Goal: Answer question/provide support: Share knowledge or assist other users

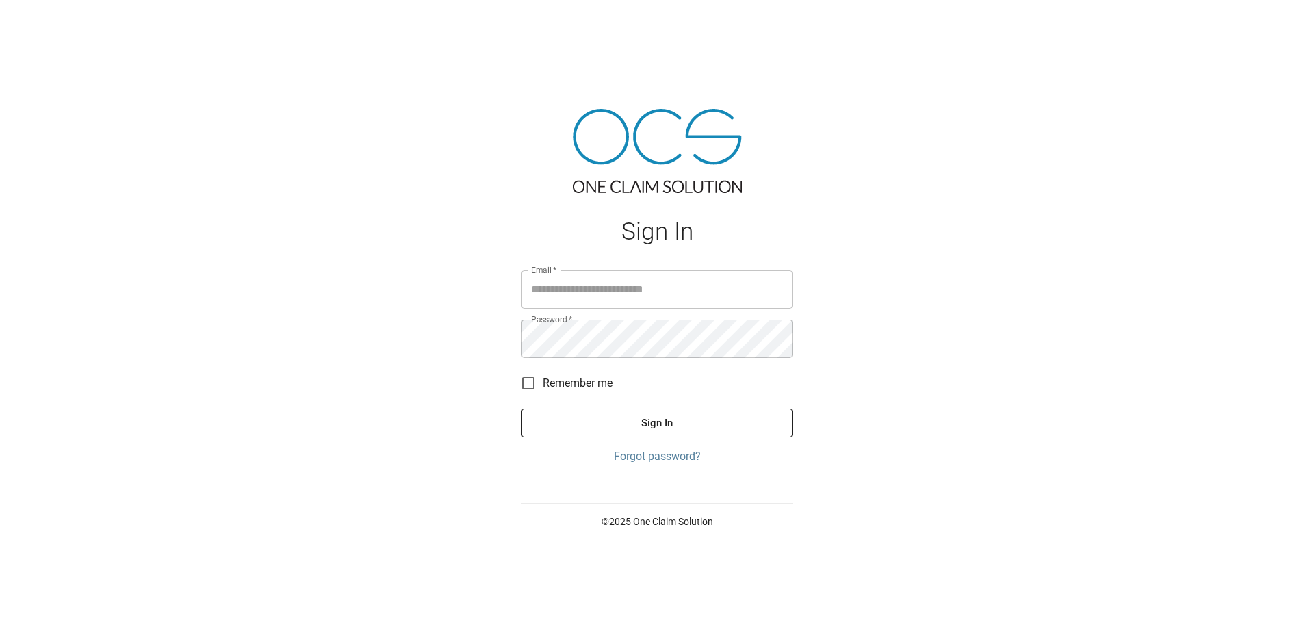
type input "**********"
click at [768, 424] on button "Sign In" at bounding box center [657, 423] width 271 height 29
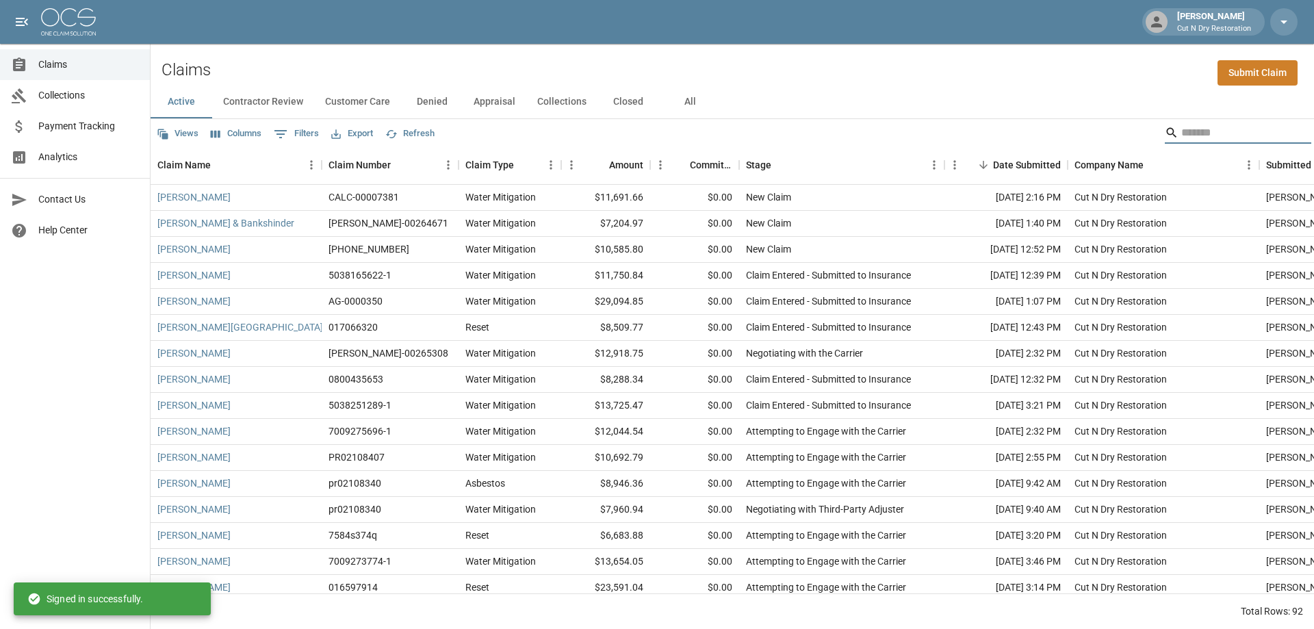
click at [1201, 139] on input "Search" at bounding box center [1236, 133] width 110 height 22
click at [1202, 132] on input "Search" at bounding box center [1236, 133] width 110 height 22
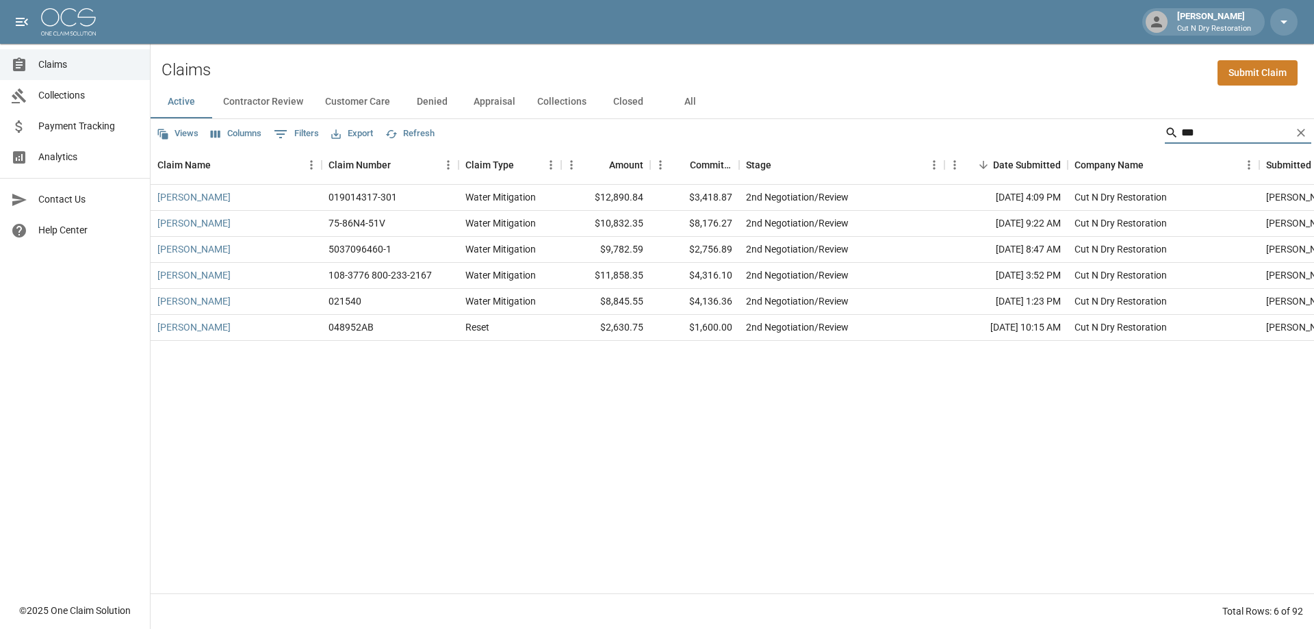
type input "***"
click at [682, 101] on button "All" at bounding box center [690, 102] width 62 height 33
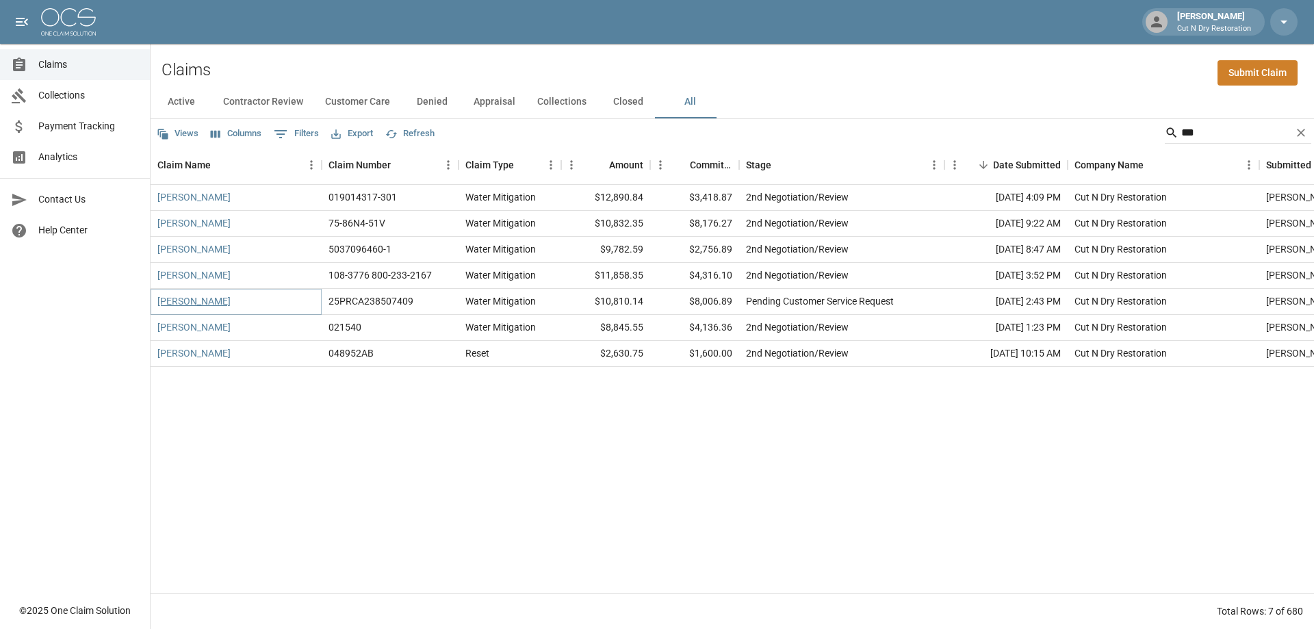
click at [190, 298] on link "[PERSON_NAME]" at bounding box center [193, 301] width 73 height 14
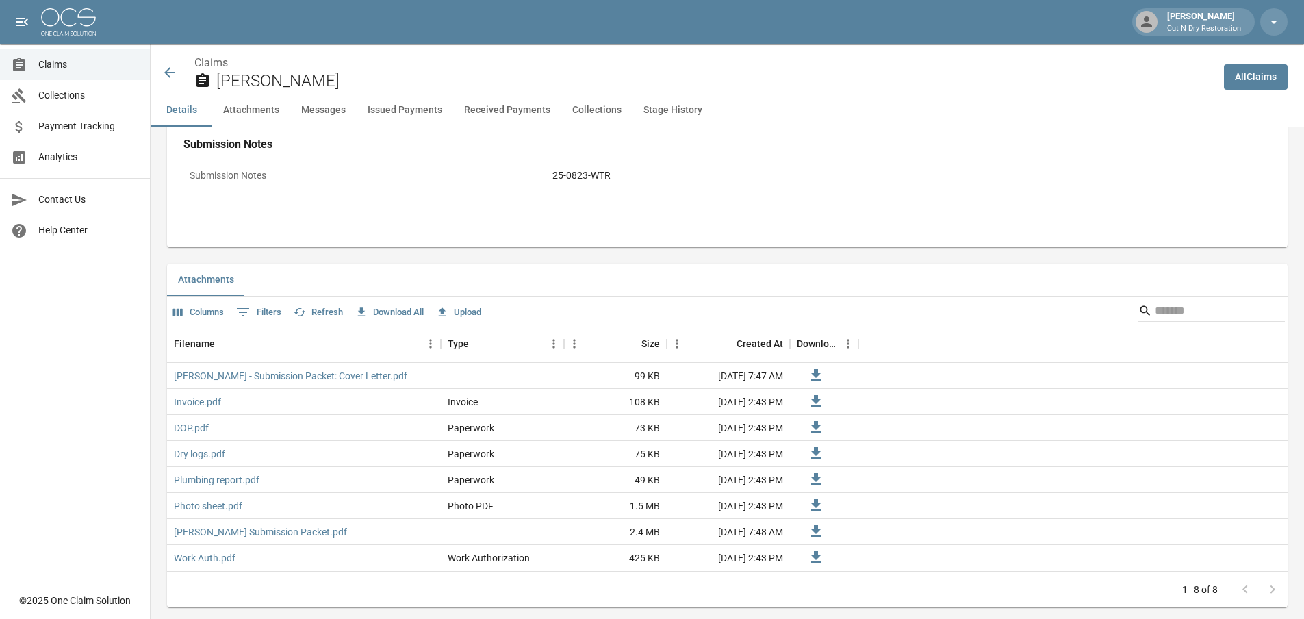
scroll to position [821, 0]
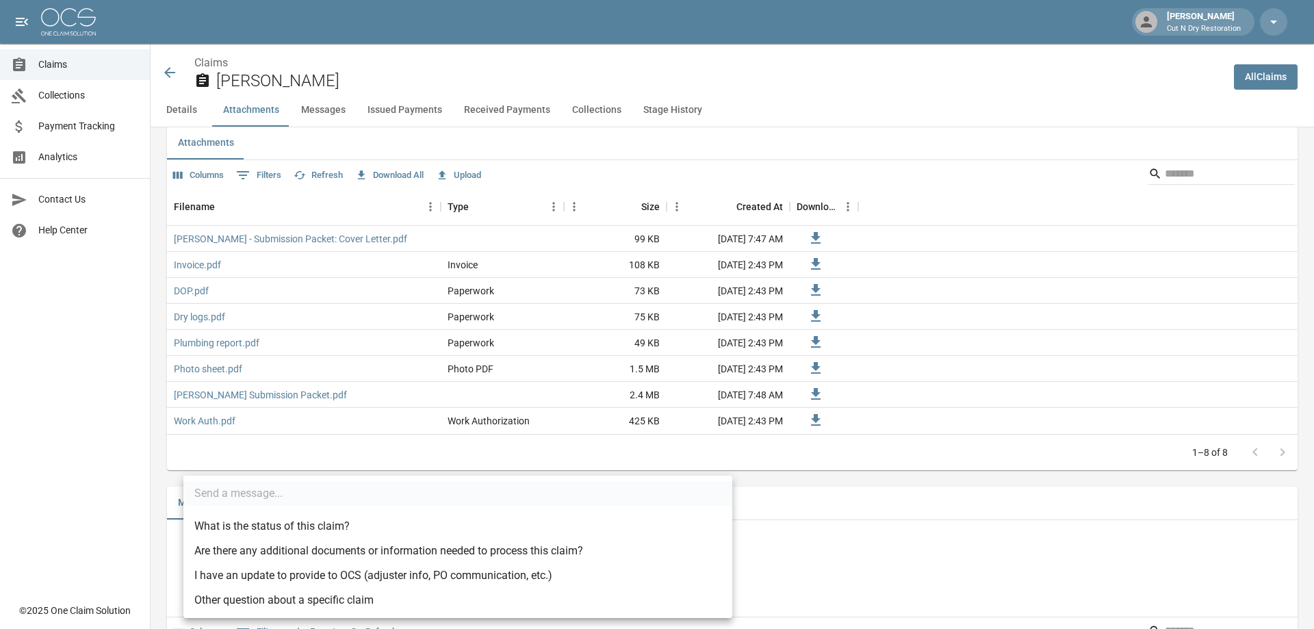
click at [276, 581] on li "I have an update to provide to OCS (adjuster info, PO communication, etc.)" at bounding box center [457, 575] width 549 height 25
type input "**********"
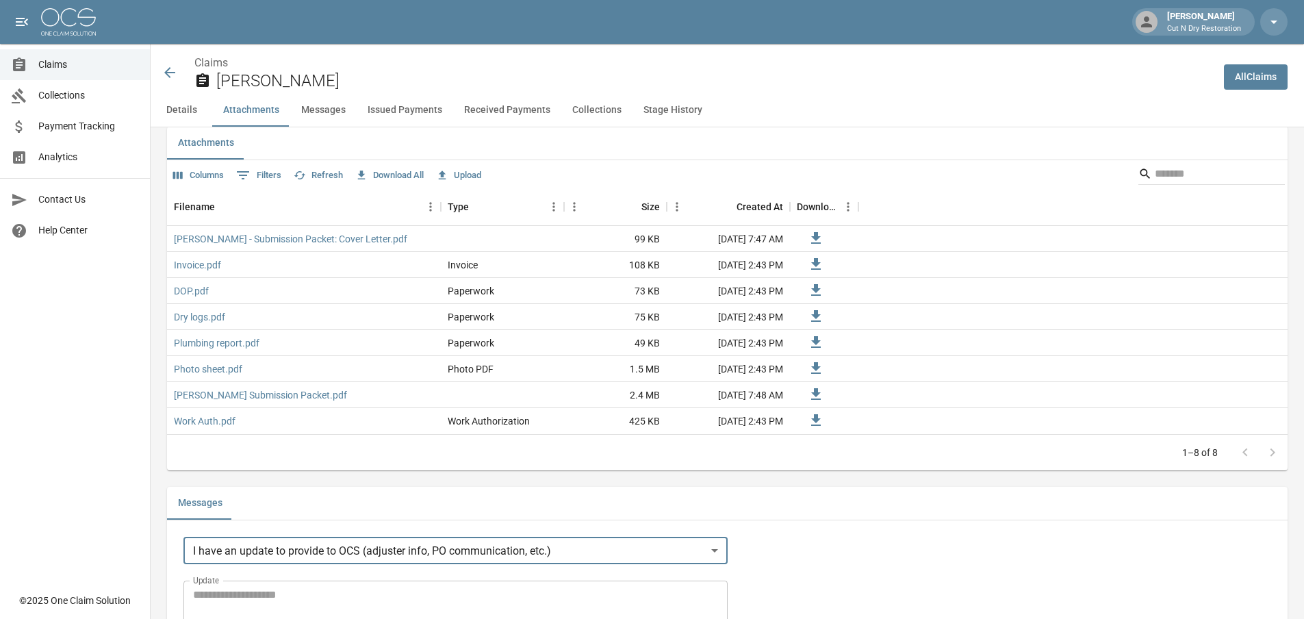
scroll to position [958, 0]
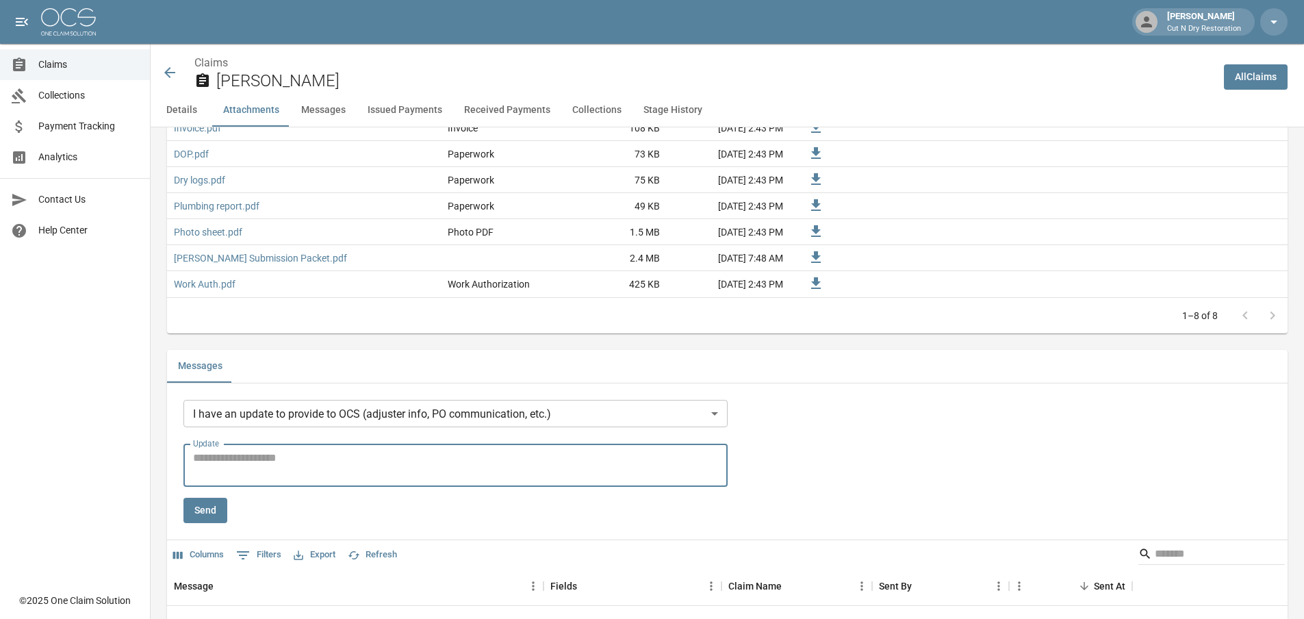
click at [263, 465] on textarea "Update" at bounding box center [455, 465] width 525 height 31
type textarea "**********"
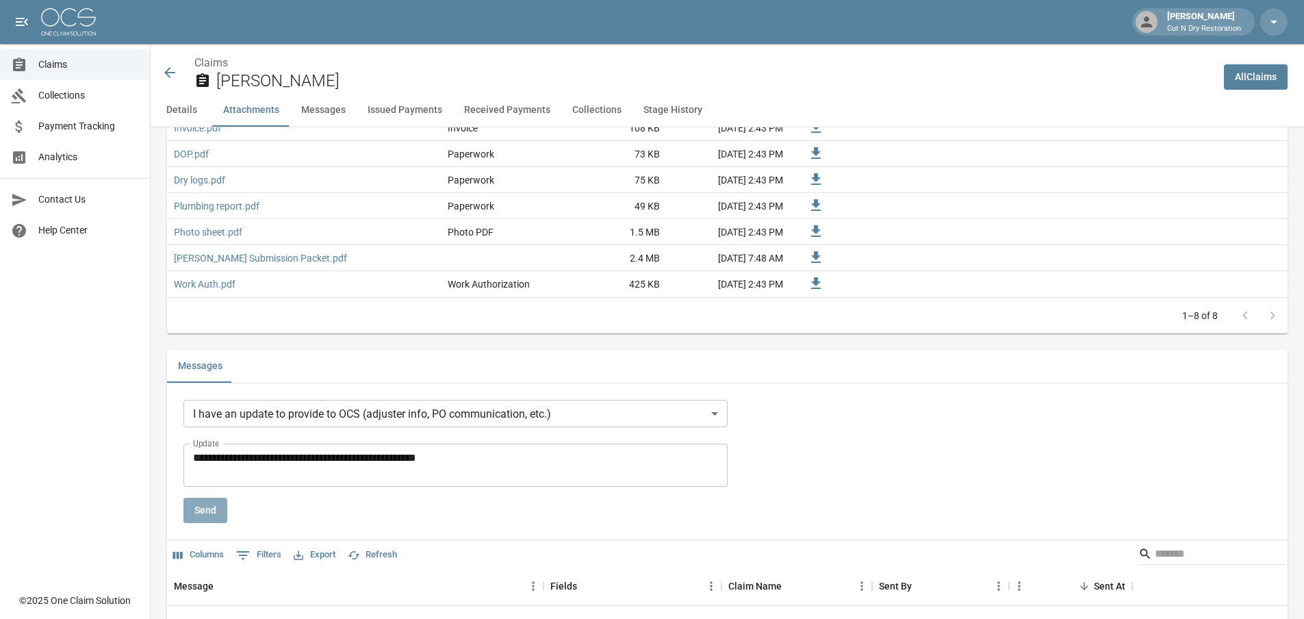
click at [205, 513] on button "Send" at bounding box center [205, 510] width 44 height 25
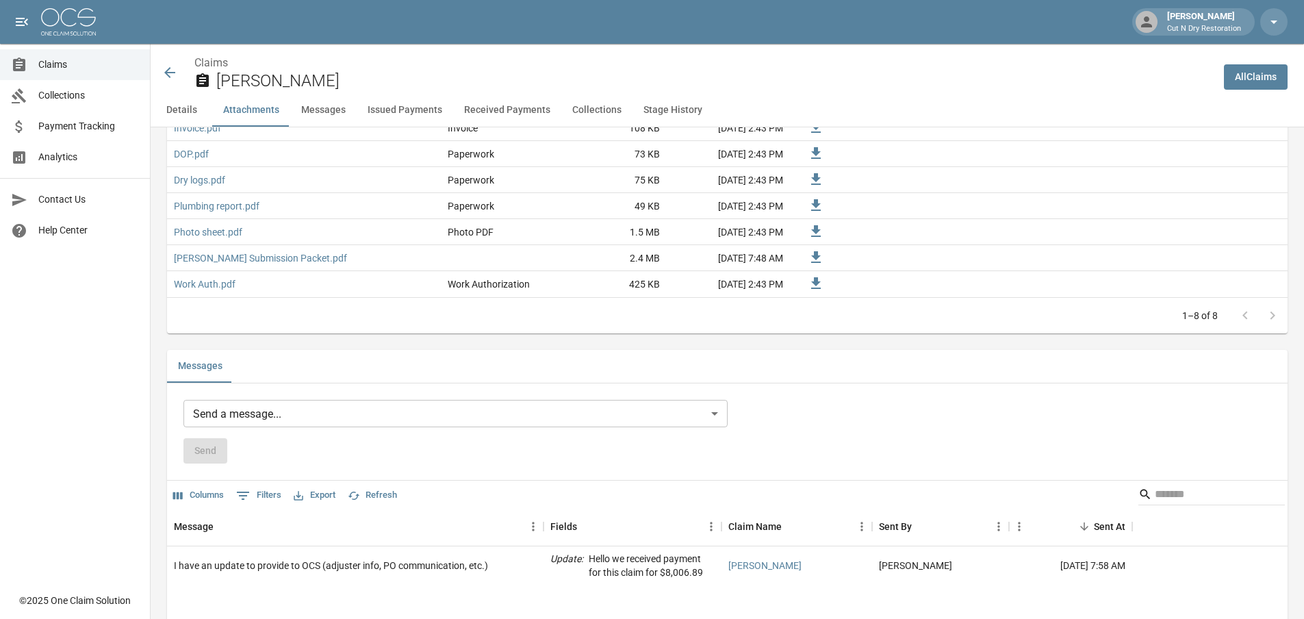
click at [925, 347] on div "Details Claim Information Name [PERSON_NAME] Claim Number 25PRCA238507409 Claim…" at bounding box center [719, 595] width 1137 height 2852
drag, startPoint x: 81, startPoint y: 64, endPoint x: 79, endPoint y: 123, distance: 58.9
click at [81, 66] on span "Claims" at bounding box center [88, 64] width 101 height 14
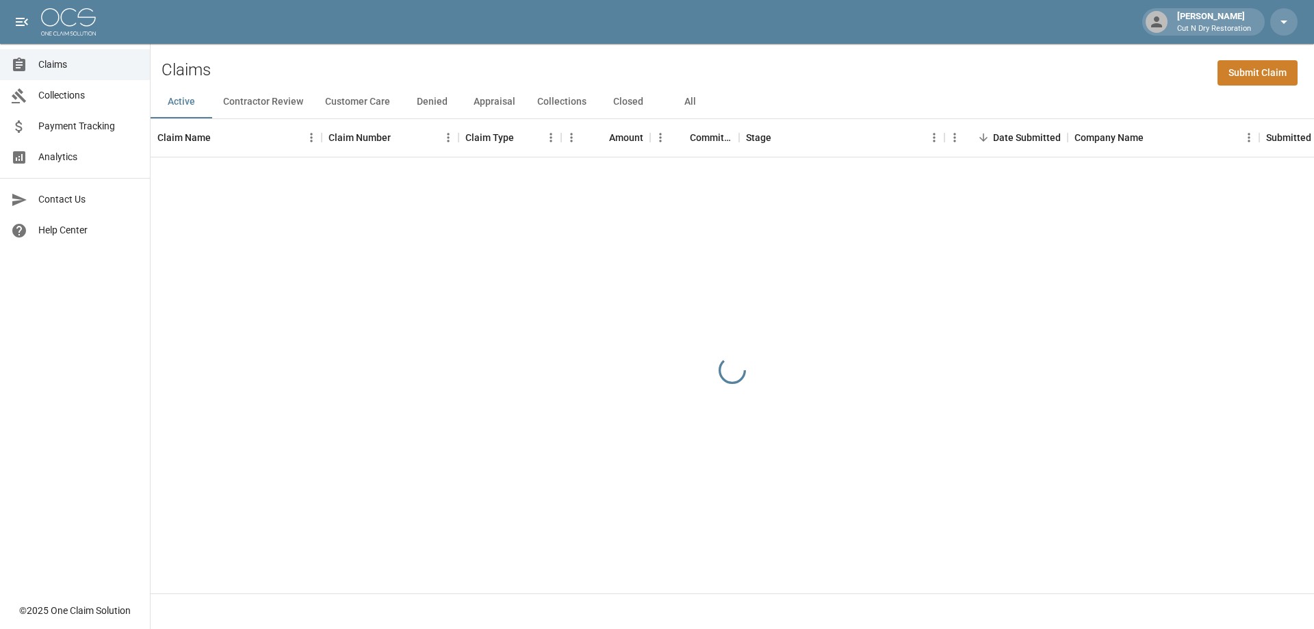
click at [79, 129] on span "Payment Tracking" at bounding box center [88, 126] width 101 height 14
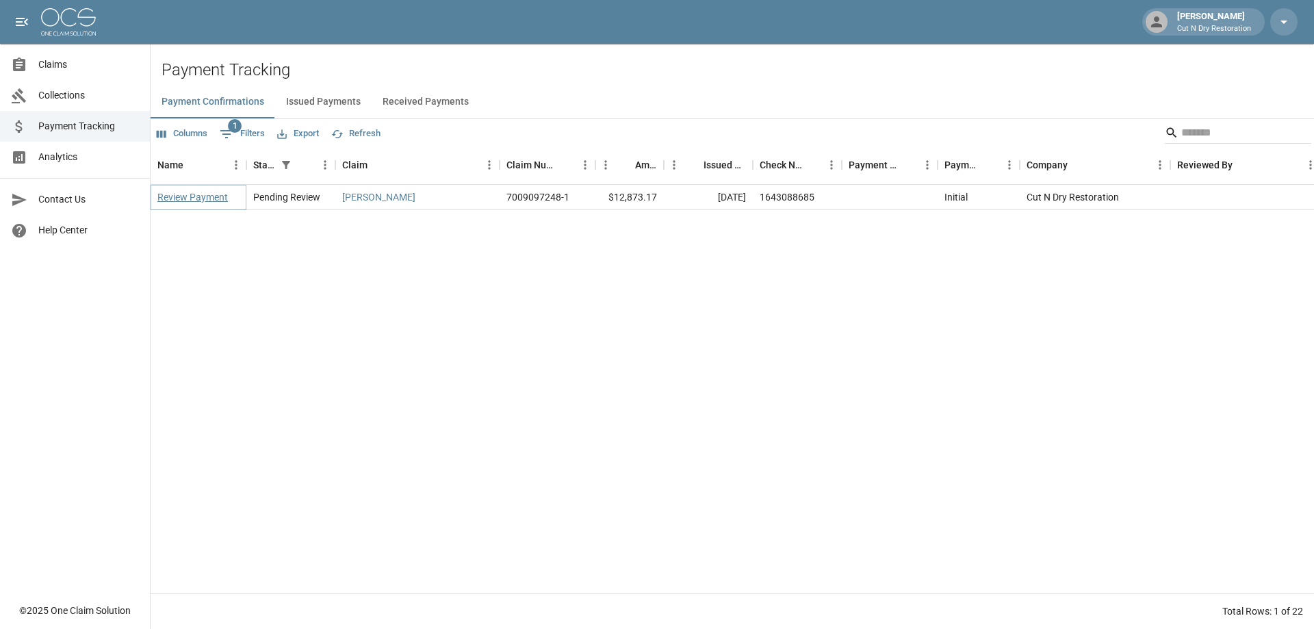
click at [204, 201] on link "Review Payment" at bounding box center [192, 197] width 71 height 14
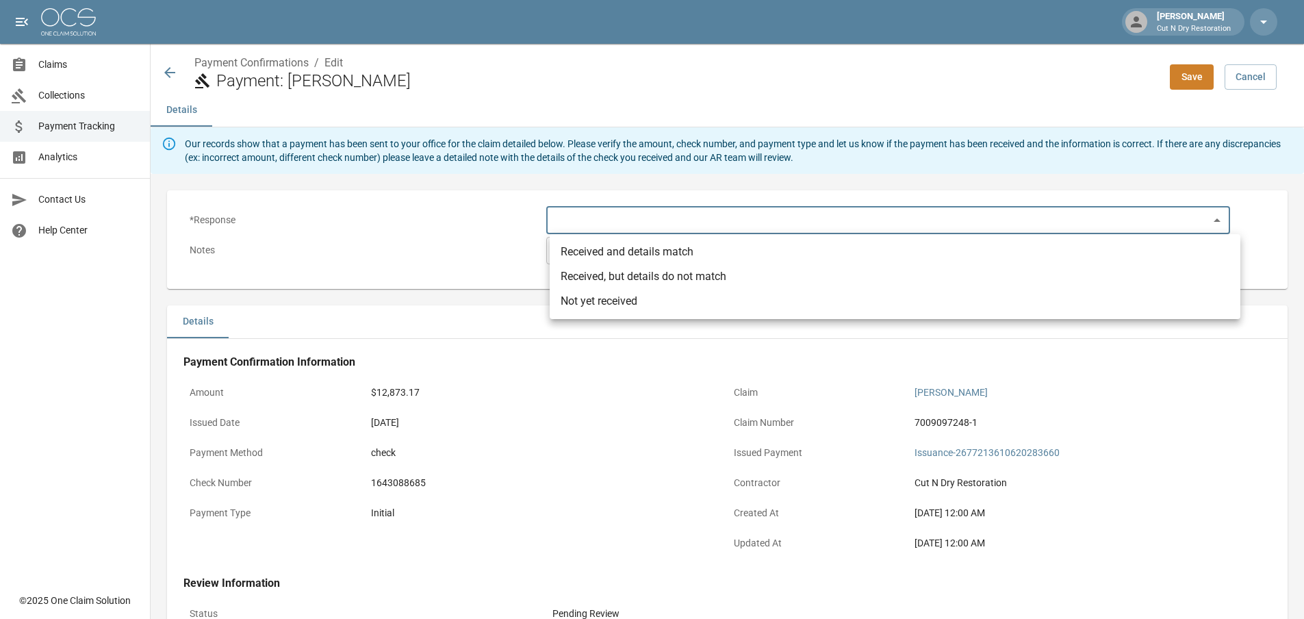
click at [667, 225] on body "[PERSON_NAME] Cut N Dry Restoration Claims Collections Payment Tracking Analyti…" at bounding box center [652, 417] width 1304 height 834
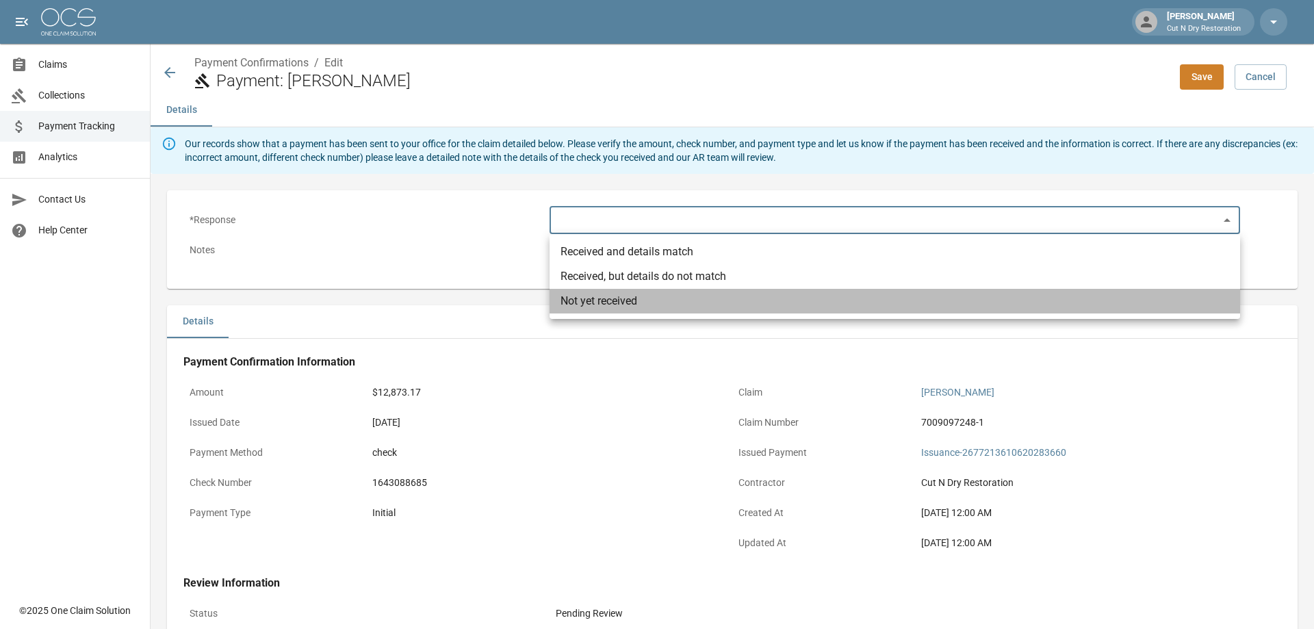
click at [616, 300] on li "Not yet received" at bounding box center [895, 301] width 691 height 25
type input "**********"
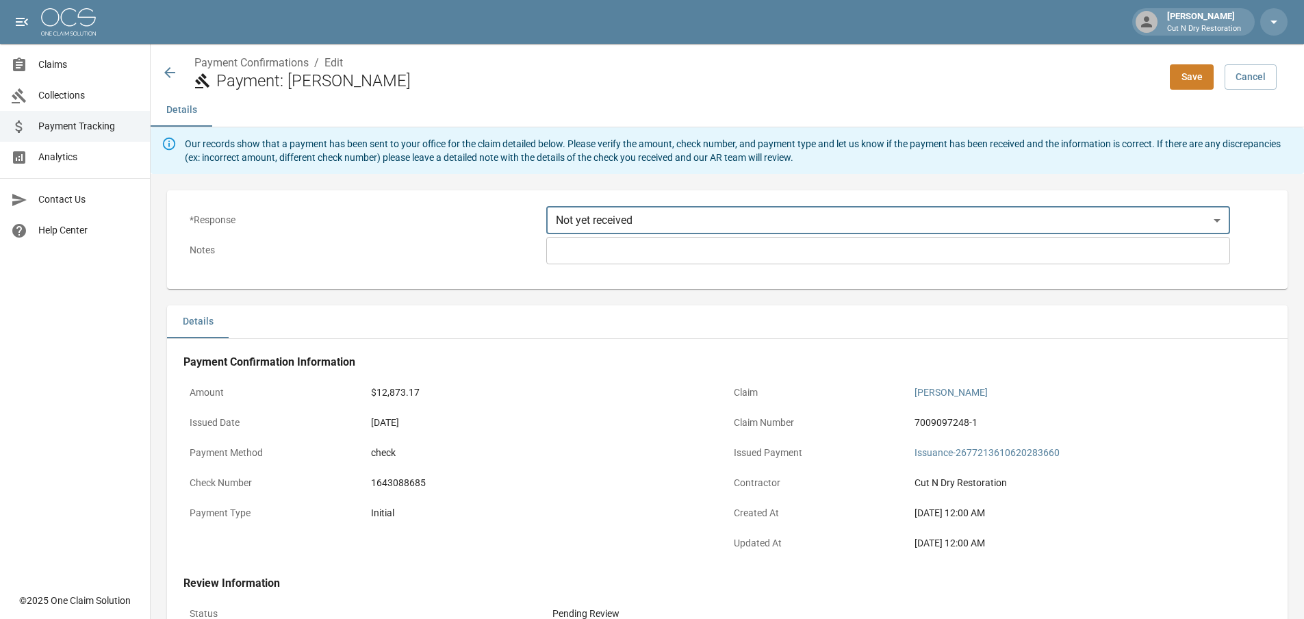
scroll to position [215, 0]
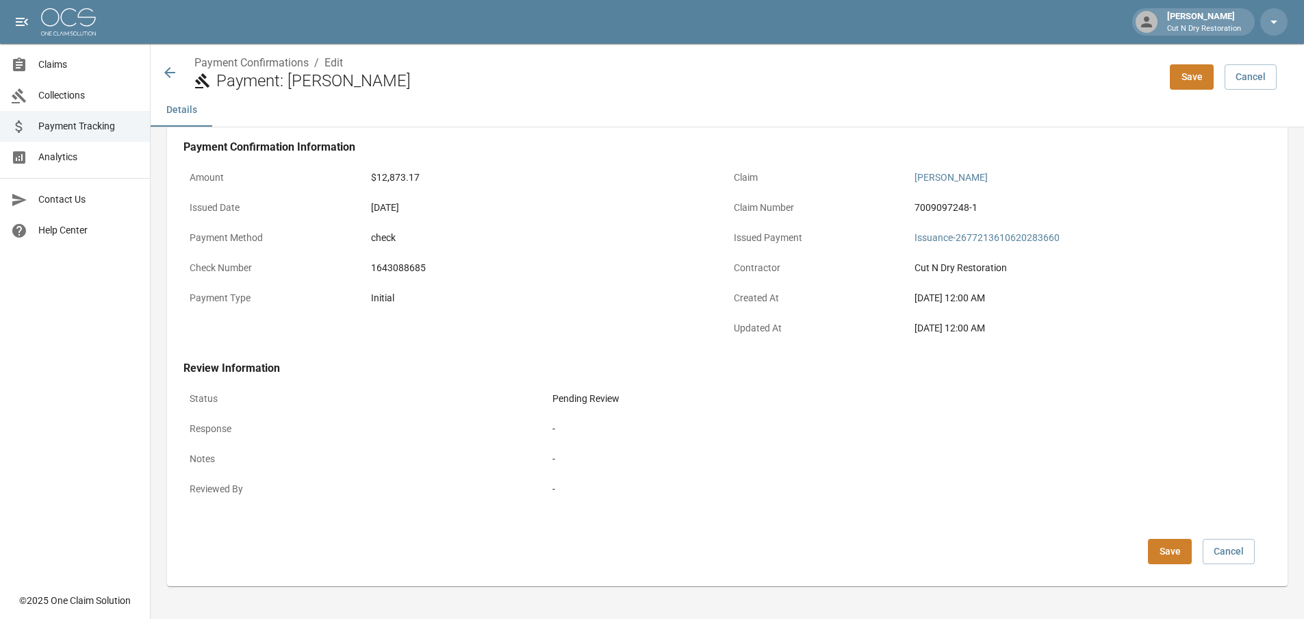
click at [1218, 420] on div "-" at bounding box center [908, 428] width 725 height 27
click at [1180, 548] on button "Save" at bounding box center [1170, 551] width 44 height 25
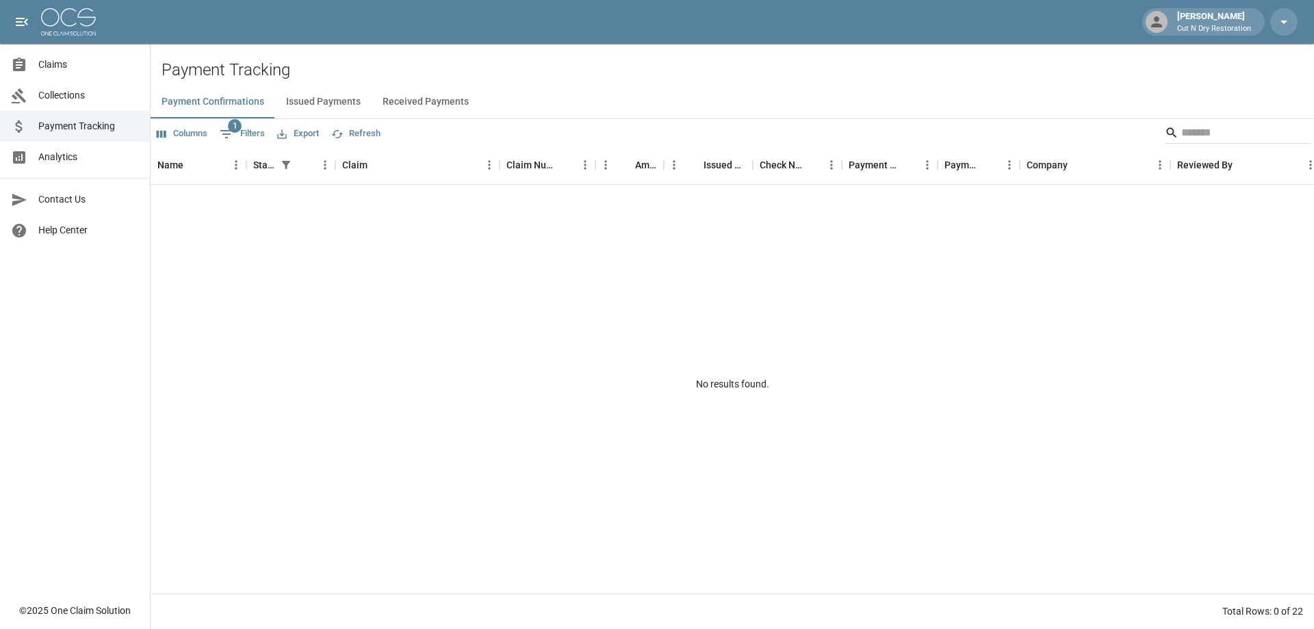
click at [82, 68] on span "Claims" at bounding box center [88, 64] width 101 height 14
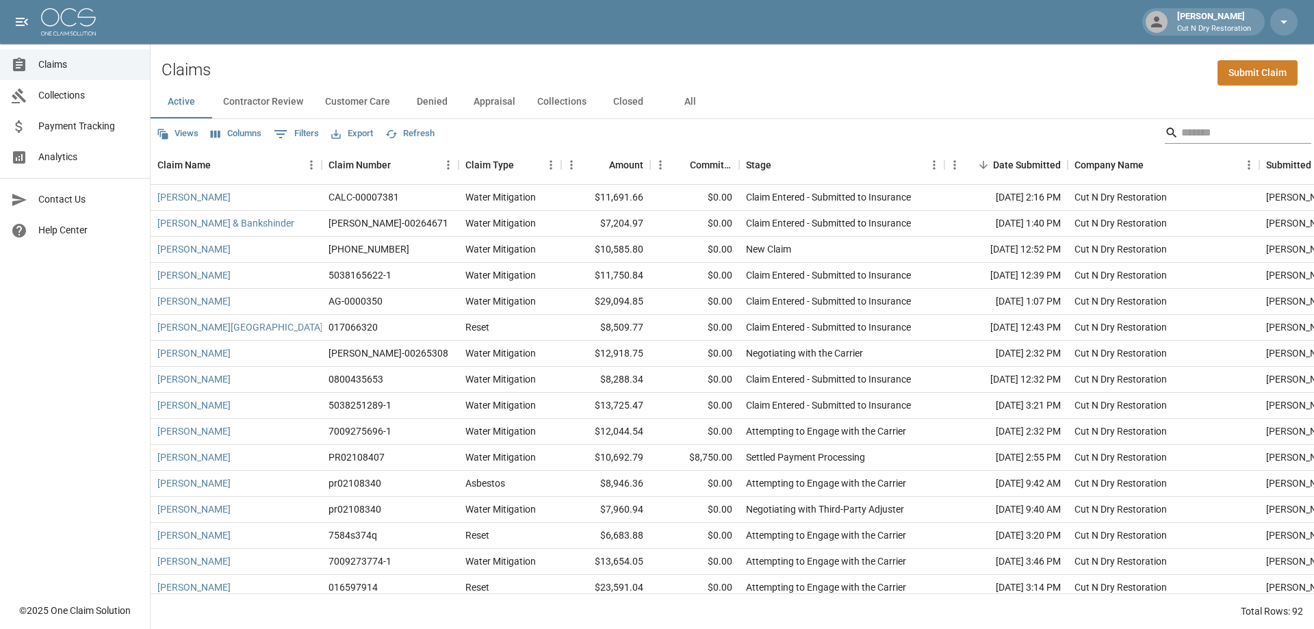
click at [1225, 140] on input "Search" at bounding box center [1236, 133] width 110 height 22
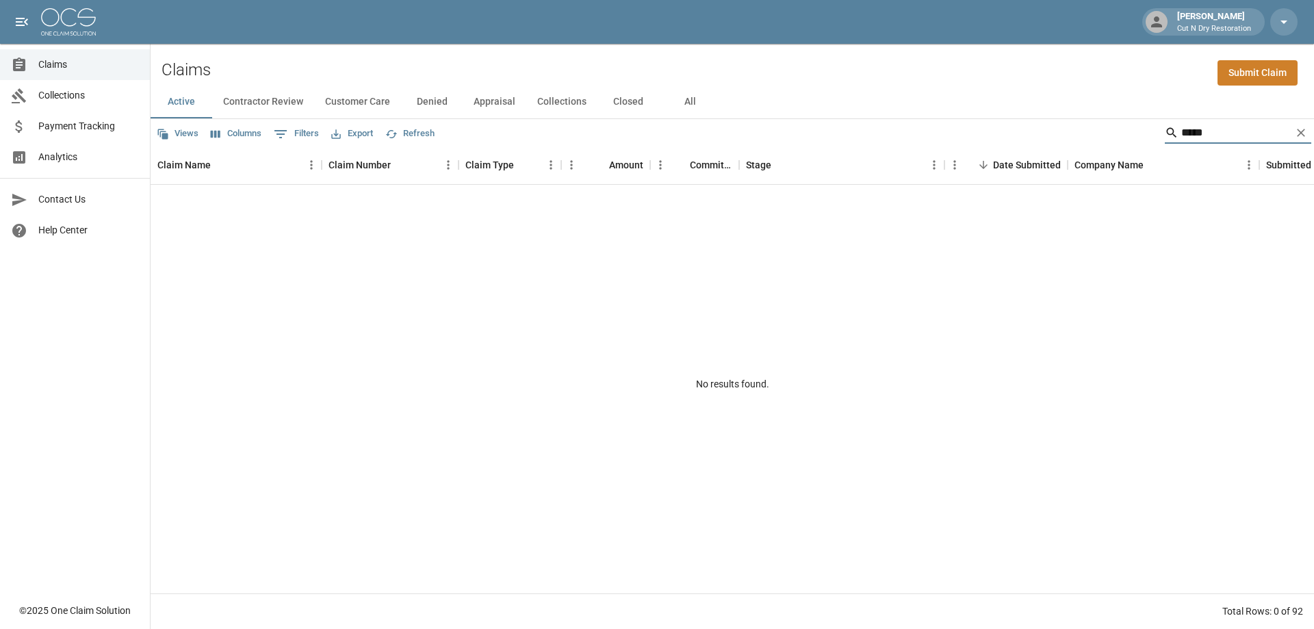
type input "*****"
click at [680, 103] on button "All" at bounding box center [690, 102] width 62 height 33
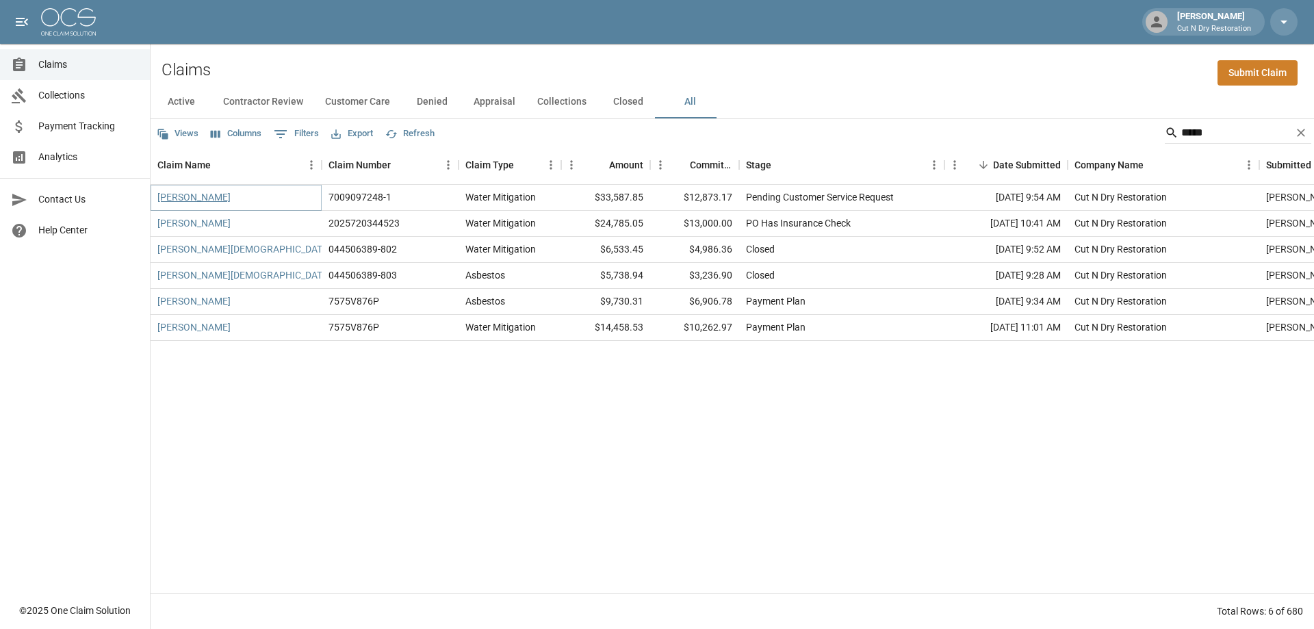
click at [193, 198] on link "[PERSON_NAME]" at bounding box center [193, 197] width 73 height 14
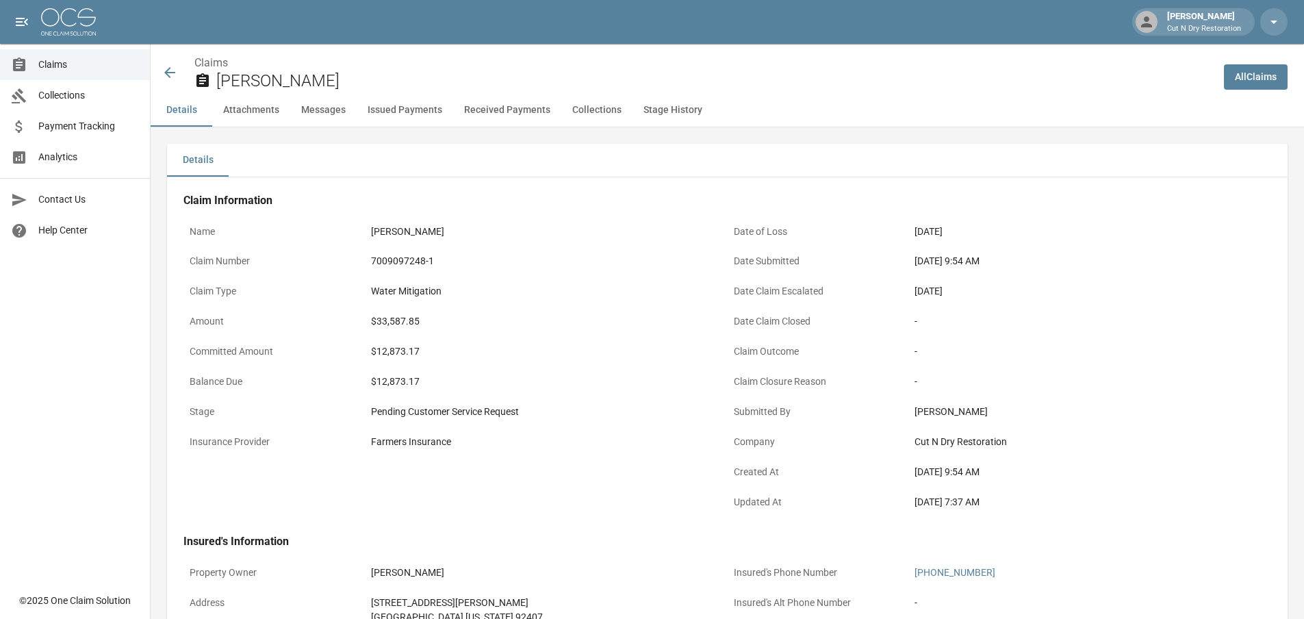
click at [673, 440] on div "Farmers Insurance" at bounding box center [546, 442] width 350 height 14
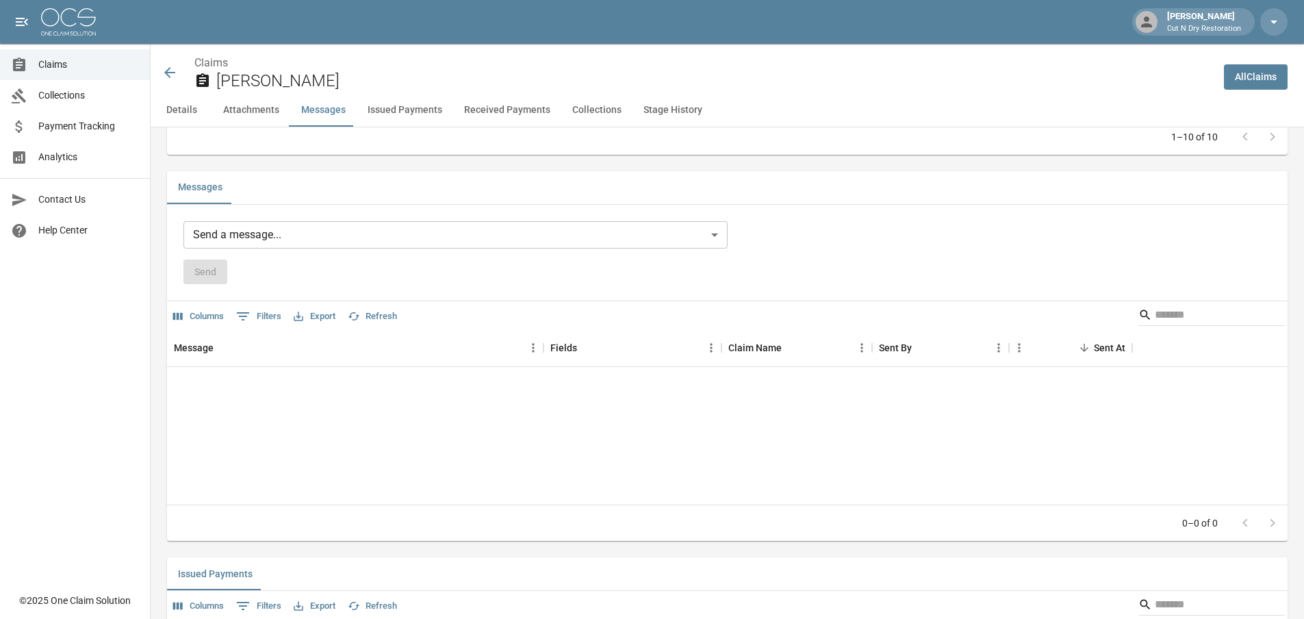
scroll to position [1369, 0]
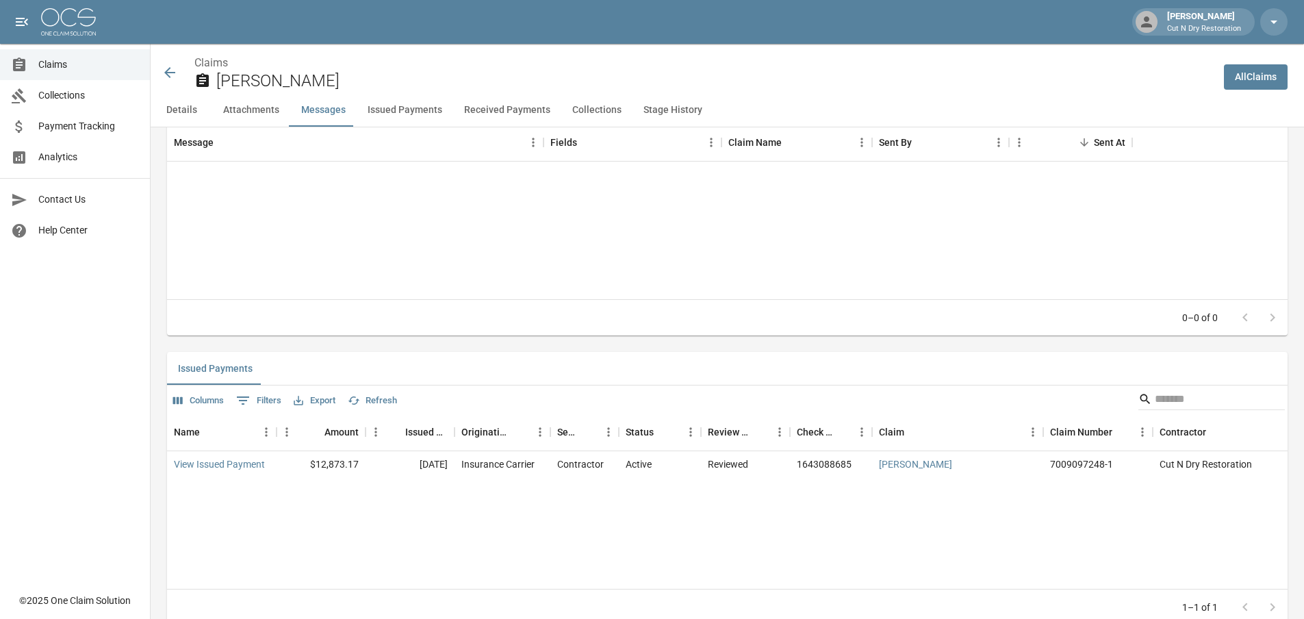
click at [77, 71] on span "Claims" at bounding box center [88, 64] width 101 height 14
